Goal: Task Accomplishment & Management: Complete application form

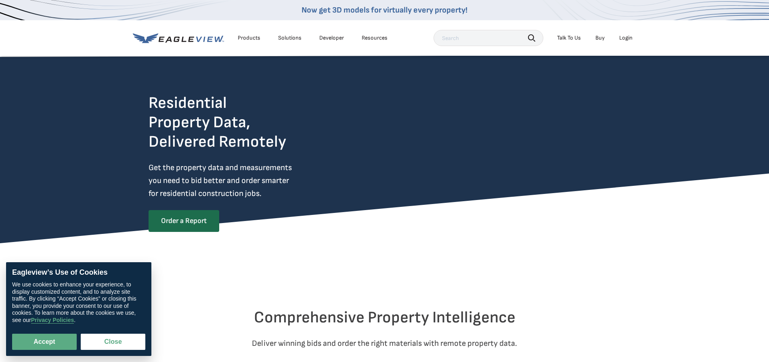
click at [467, 38] on input "text" at bounding box center [488, 38] width 110 height 16
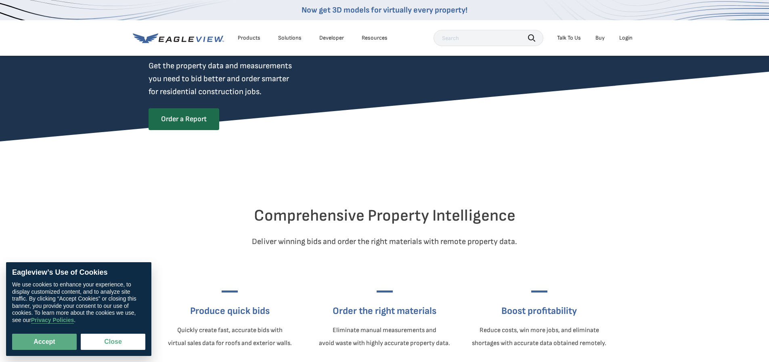
scroll to position [161, 0]
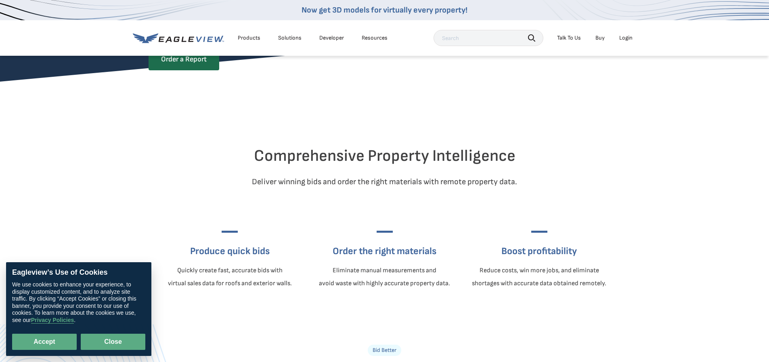
click at [131, 338] on button "Close" at bounding box center [113, 341] width 65 height 16
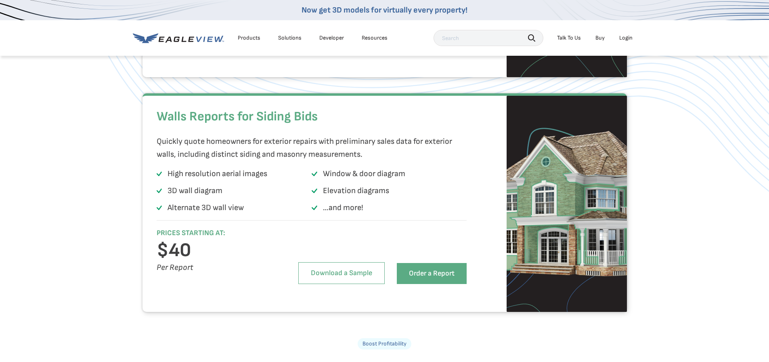
scroll to position [807, 0]
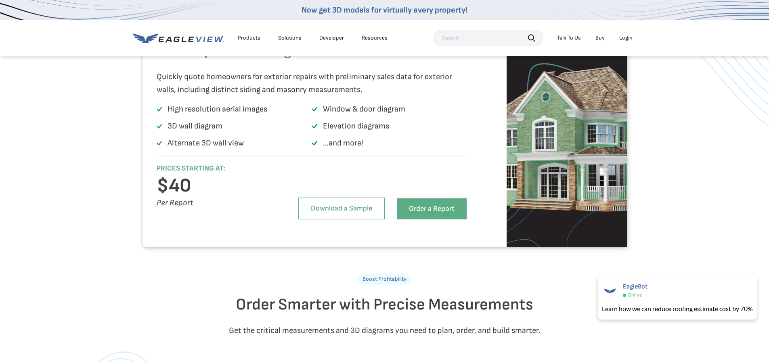
click at [343, 10] on link "Now get 3D models for virtually every property!" at bounding box center [384, 10] width 166 height 10
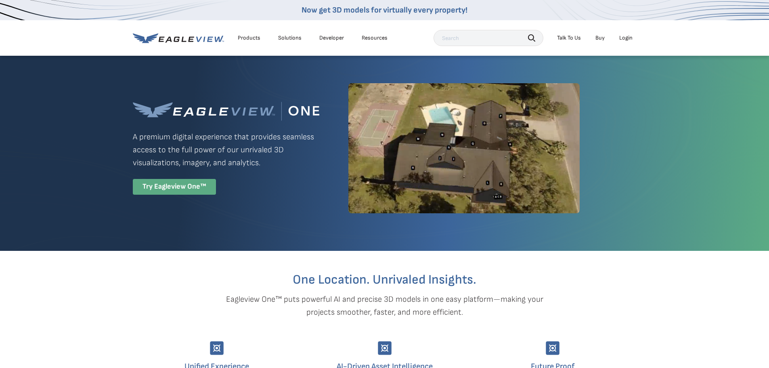
click at [188, 188] on div "Try Eagleview One™" at bounding box center [174, 187] width 83 height 16
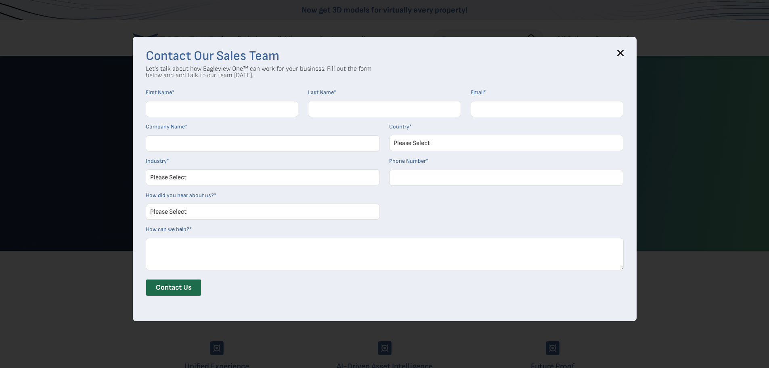
click at [235, 105] on input "First Name *" at bounding box center [222, 109] width 153 height 16
type input "[PERSON_NAME]"
type input "Shows"
type input "[EMAIL_ADDRESS][DOMAIN_NAME]"
type input "3G's Family Farm"
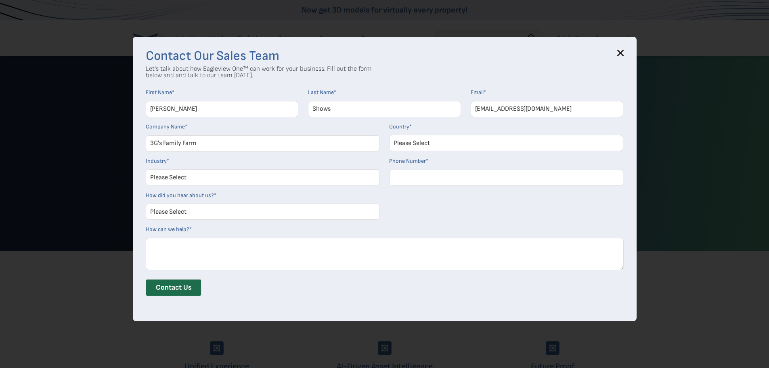
select select "[GEOGRAPHIC_DATA]"
type input "18323414299"
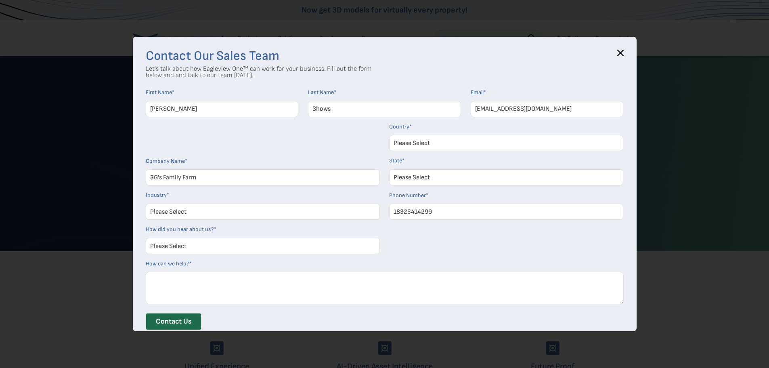
select select "[US_STATE]"
click at [228, 211] on select "Please Select Architects & Engineering Construction Electric/Gas Utilities Gove…" at bounding box center [263, 211] width 234 height 16
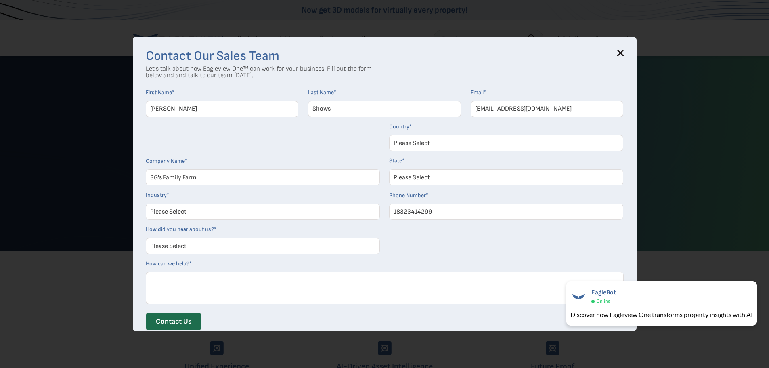
select select "Other"
click at [149, 203] on select "Please Select Architects & Engineering Construction Electric/Gas Utilities Gove…" at bounding box center [263, 211] width 234 height 16
click at [234, 246] on select "Please Select Search Engine Social Media Word of Mouth Podcast Online Advertise…" at bounding box center [263, 246] width 234 height 16
select select "Other"
click at [149, 238] on select "Please Select Search Engine Social Media Word of Mouth Podcast Online Advertise…" at bounding box center [263, 246] width 234 height 16
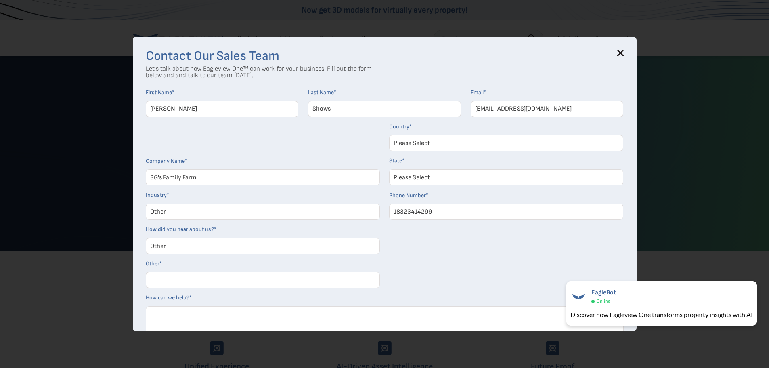
click at [277, 281] on input "Other *" at bounding box center [263, 280] width 234 height 16
click at [176, 282] on input "COUNTR SPPRAISALS OFFICE" at bounding box center [263, 280] width 234 height 16
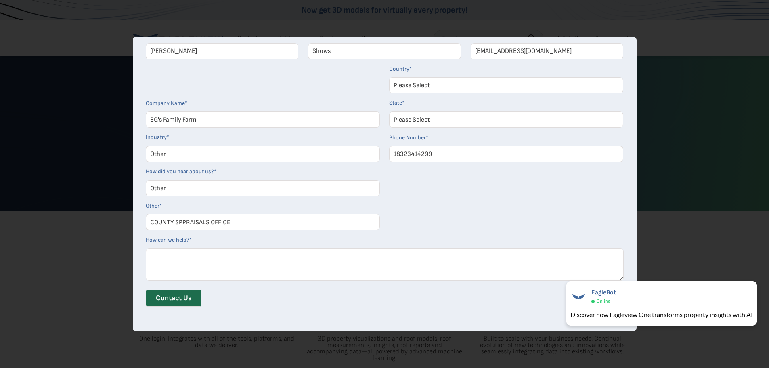
scroll to position [269, 0]
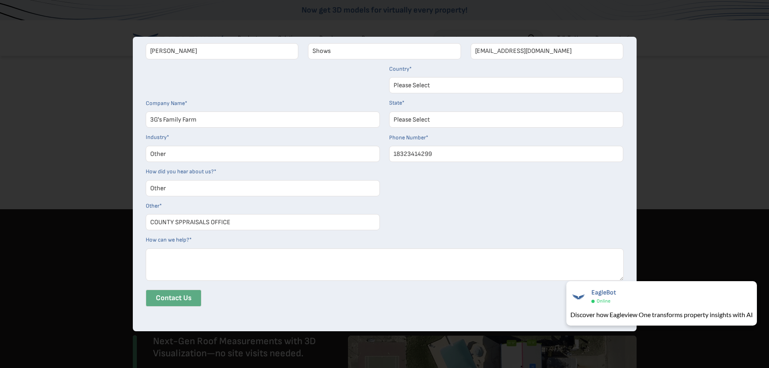
type input "COUNTY SPPRAISALS OFFICE"
click at [183, 297] on input "Contact Us" at bounding box center [174, 297] width 56 height 17
click at [475, 268] on textarea "How can we help? *" at bounding box center [385, 264] width 478 height 32
type textarea "WER GF E"
click at [188, 301] on input "Contact Us" at bounding box center [174, 297] width 56 height 17
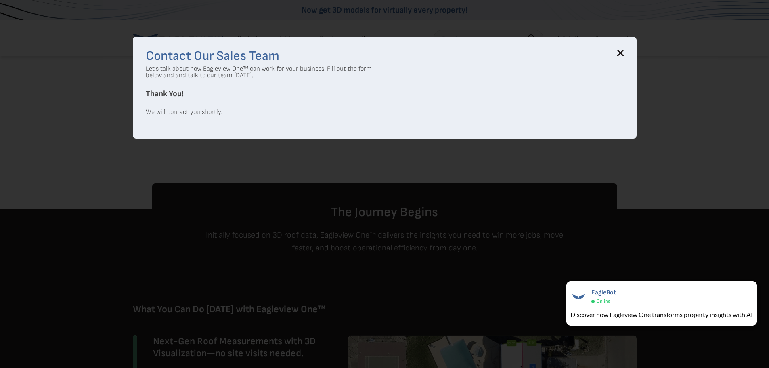
scroll to position [0, 0]
click at [623, 53] on icon at bounding box center [620, 53] width 6 height 6
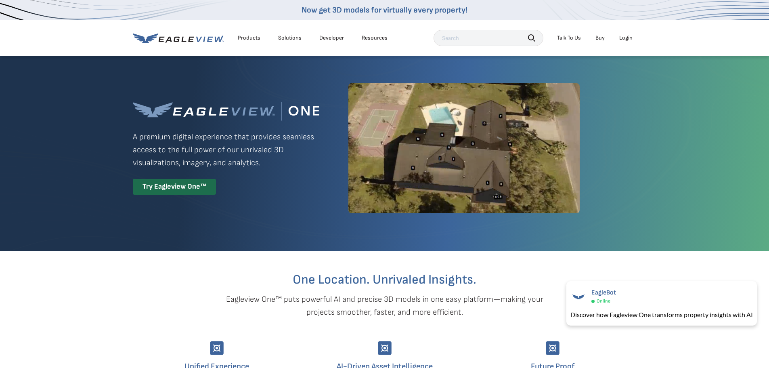
click at [248, 37] on div "Products" at bounding box center [249, 37] width 23 height 7
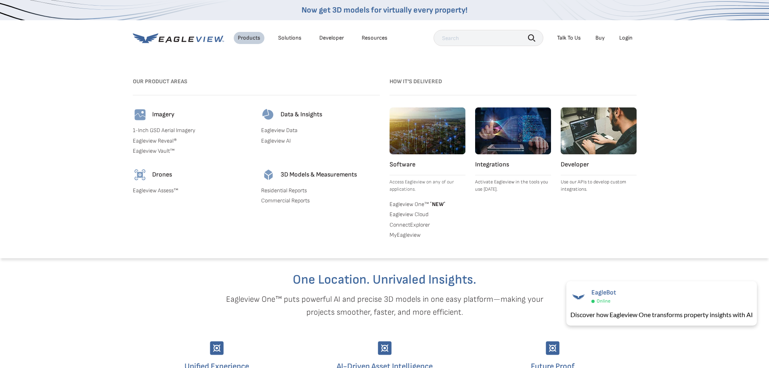
click at [161, 131] on link "1-Inch GSD Aerial Imagery" at bounding box center [192, 130] width 119 height 7
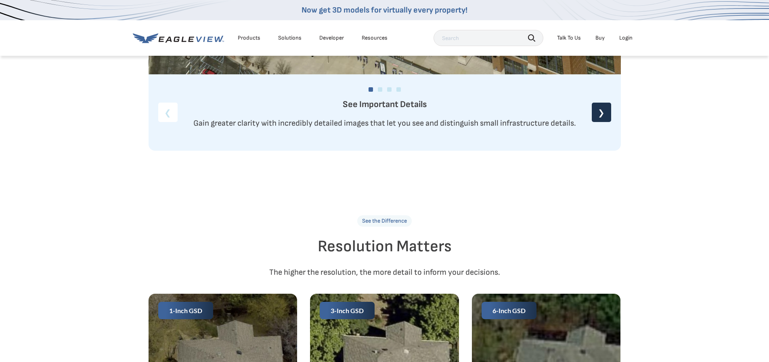
scroll to position [1291, 0]
